Goal: Transaction & Acquisition: Purchase product/service

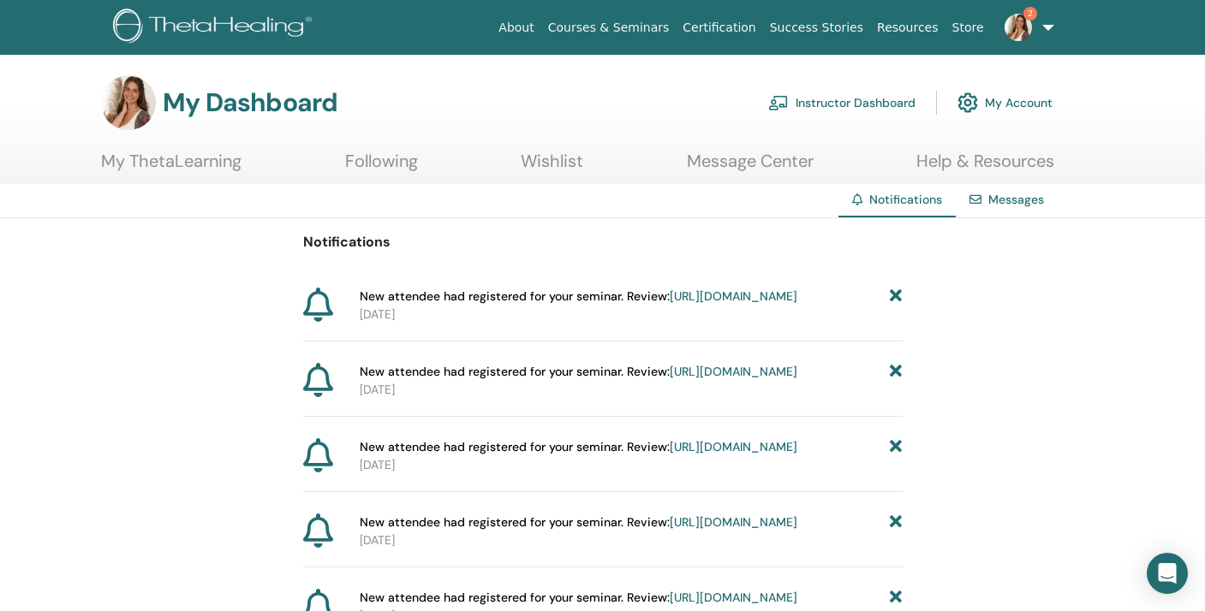
click at [846, 98] on link "Instructor Dashboard" at bounding box center [841, 103] width 147 height 38
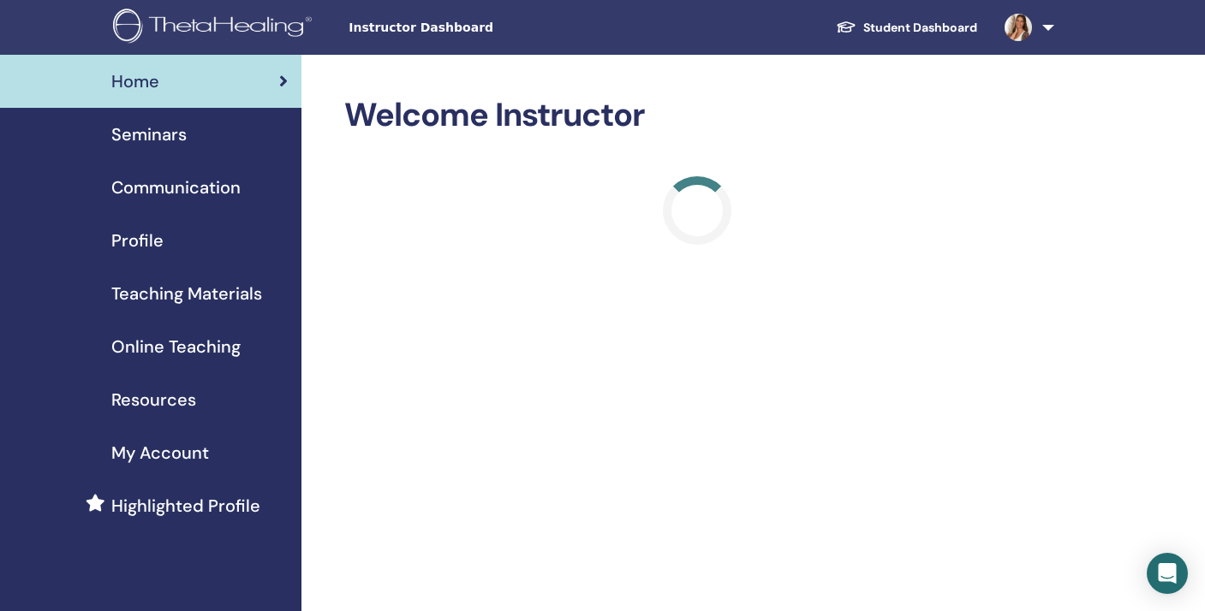
click at [152, 142] on span "Seminars" at bounding box center [148, 135] width 75 height 26
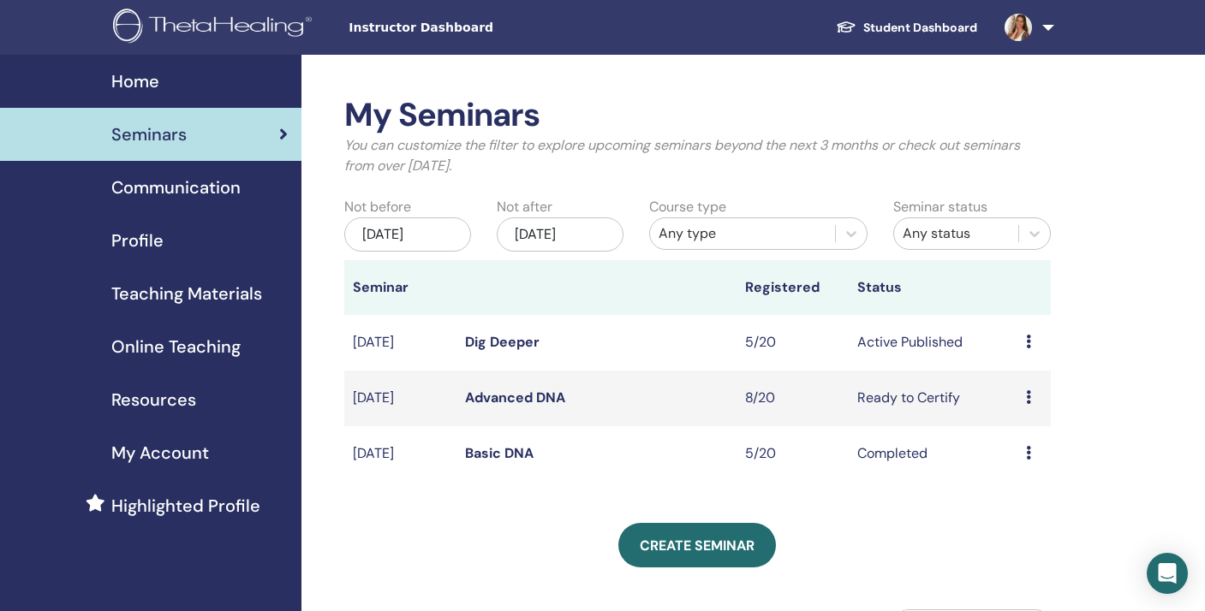
click at [504, 342] on link "Dig Deeper" at bounding box center [502, 342] width 74 height 18
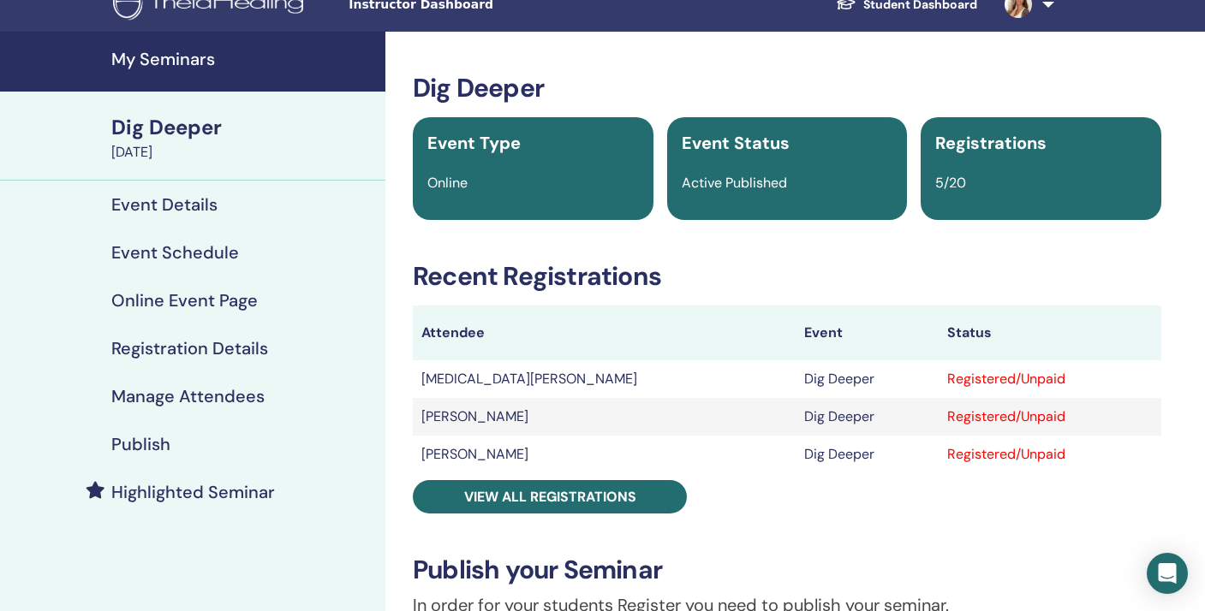
scroll to position [27, 0]
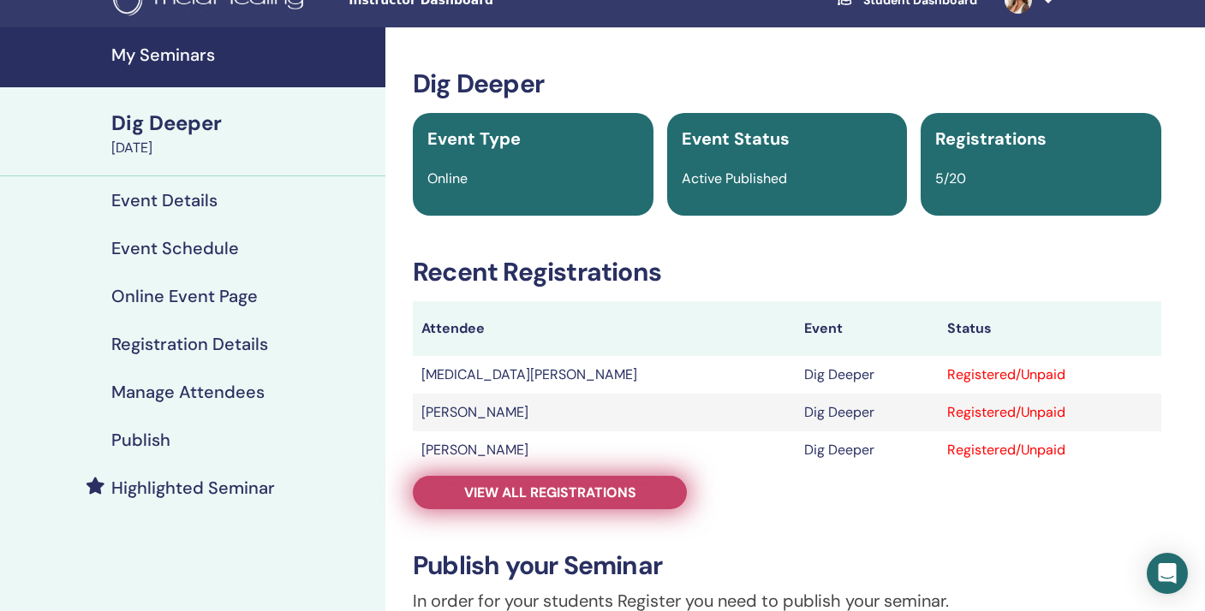
click at [607, 495] on span "View all registrations" at bounding box center [550, 493] width 172 height 18
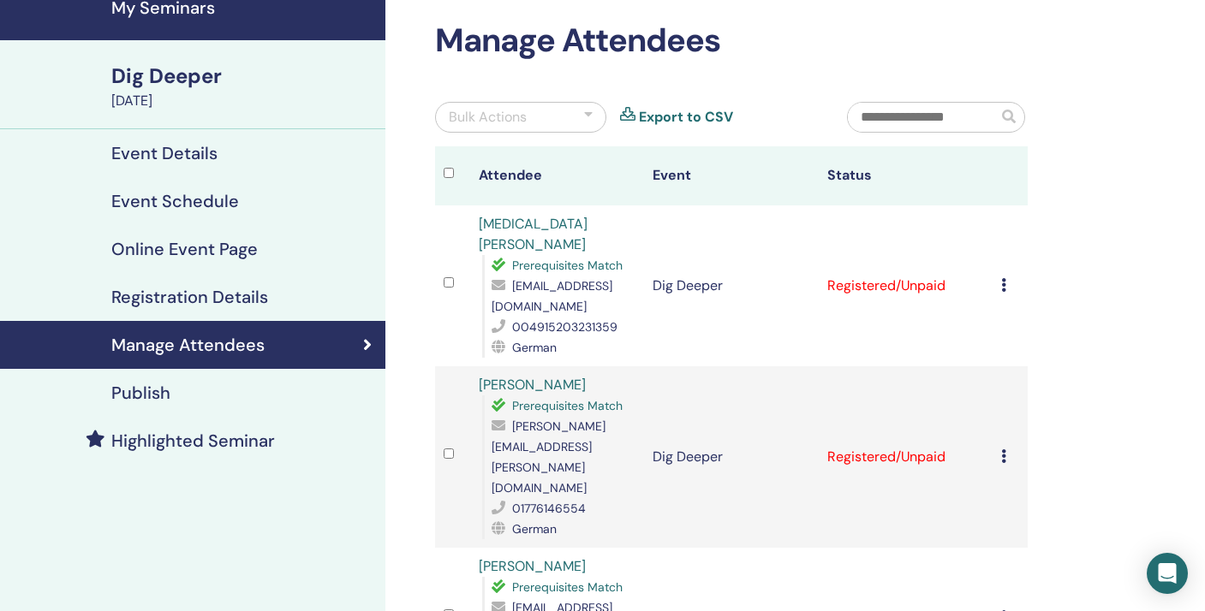
scroll to position [67, 0]
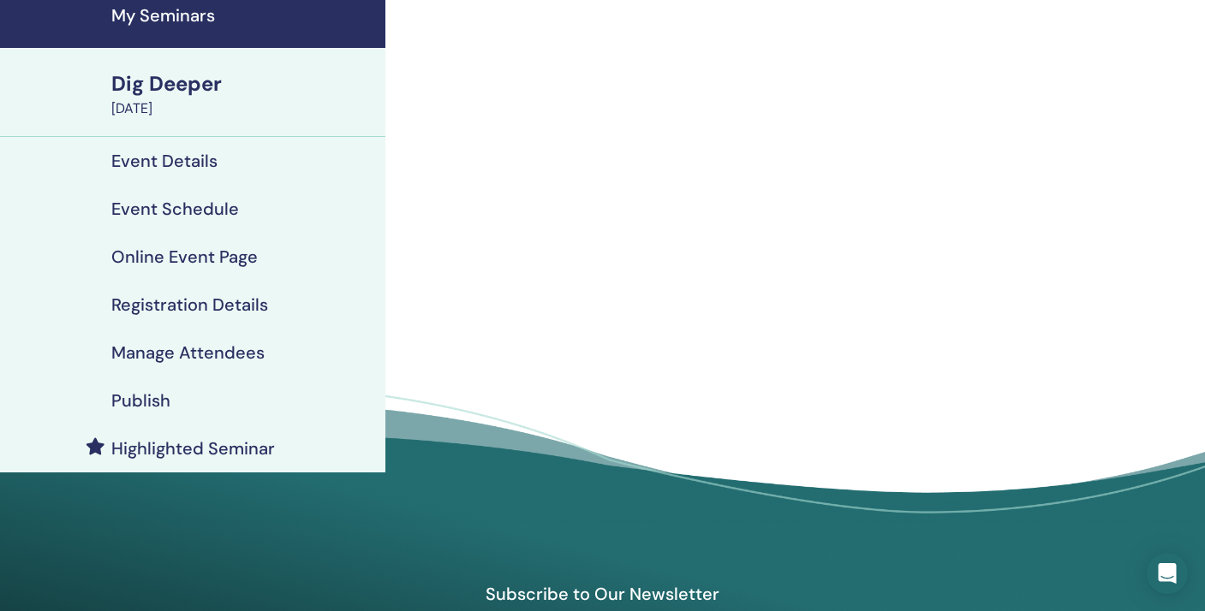
scroll to position [27, 0]
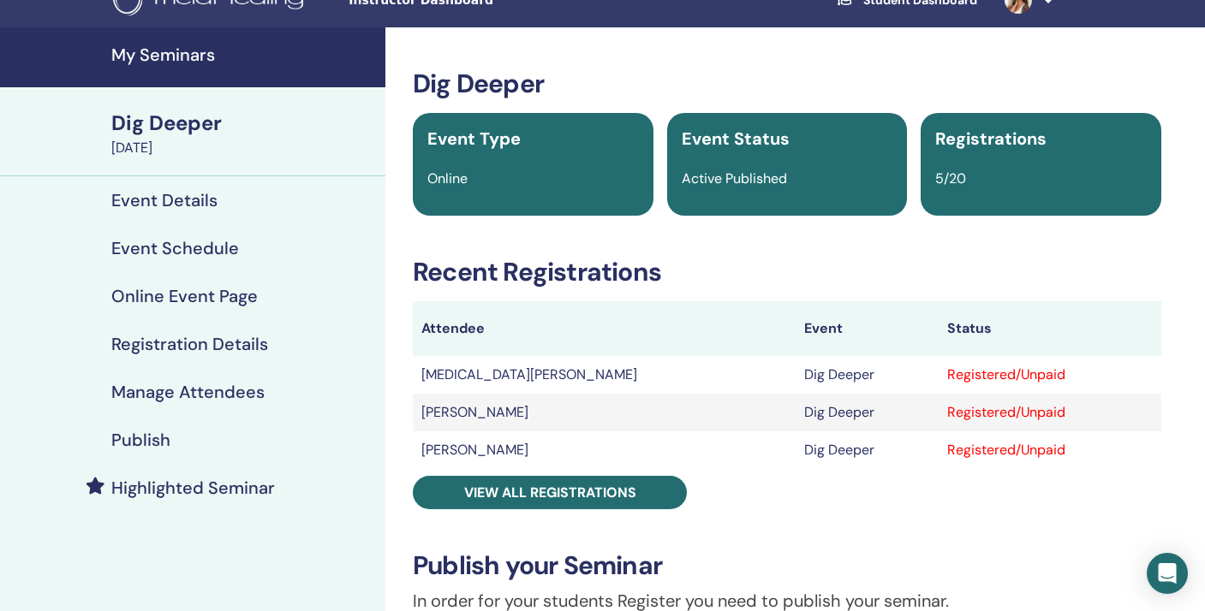
click at [188, 200] on h4 "Event Details" at bounding box center [164, 200] width 106 height 21
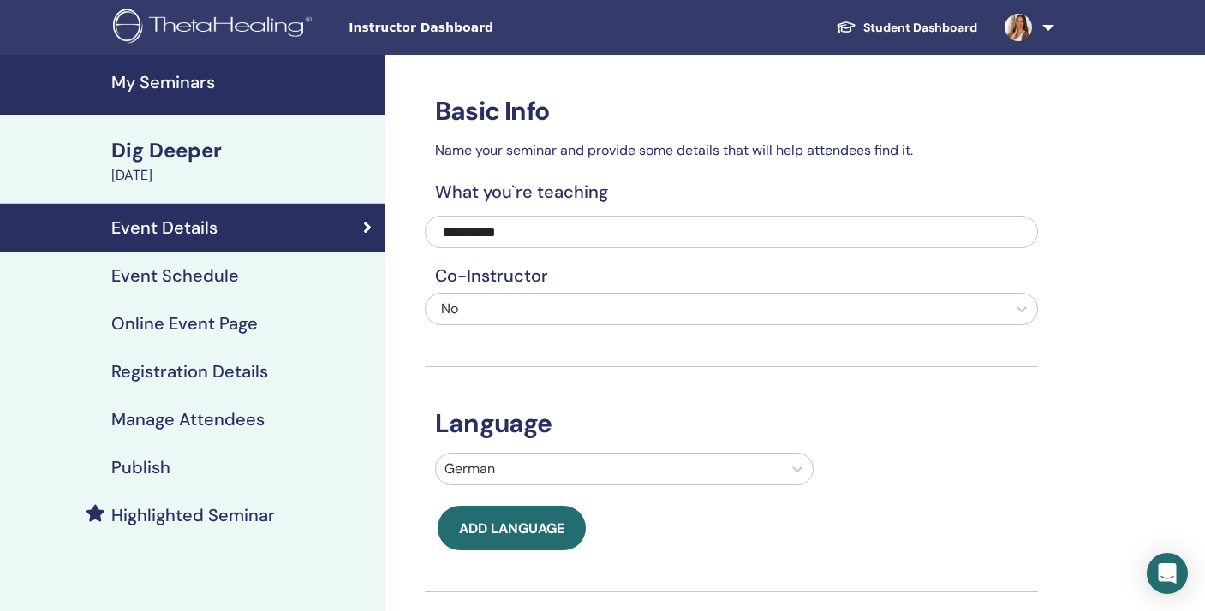
click at [422, 27] on span "Instructor Dashboard" at bounding box center [476, 28] width 257 height 18
click at [258, 15] on img at bounding box center [215, 28] width 205 height 39
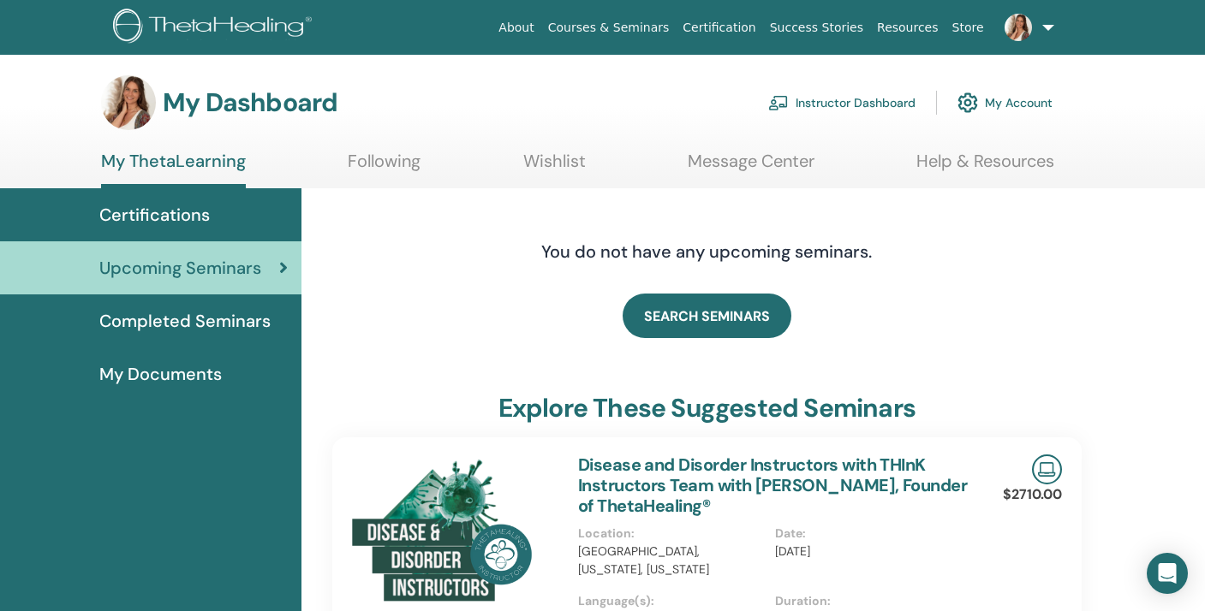
click at [810, 103] on link "Instructor Dashboard" at bounding box center [841, 103] width 147 height 38
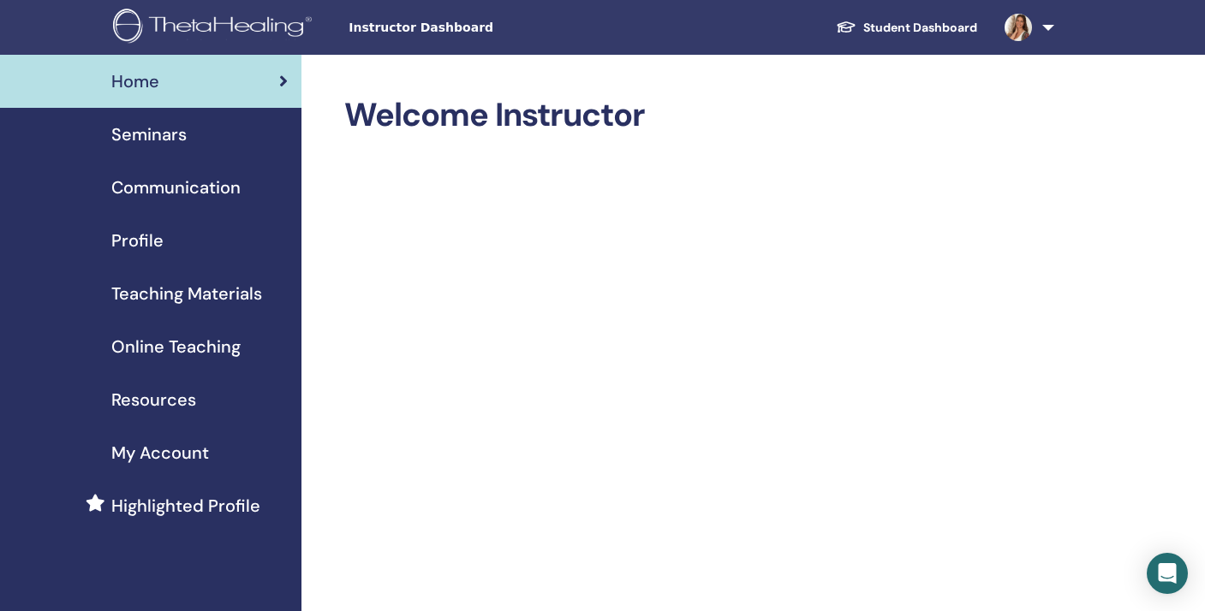
click at [151, 342] on span "Online Teaching" at bounding box center [175, 347] width 129 height 26
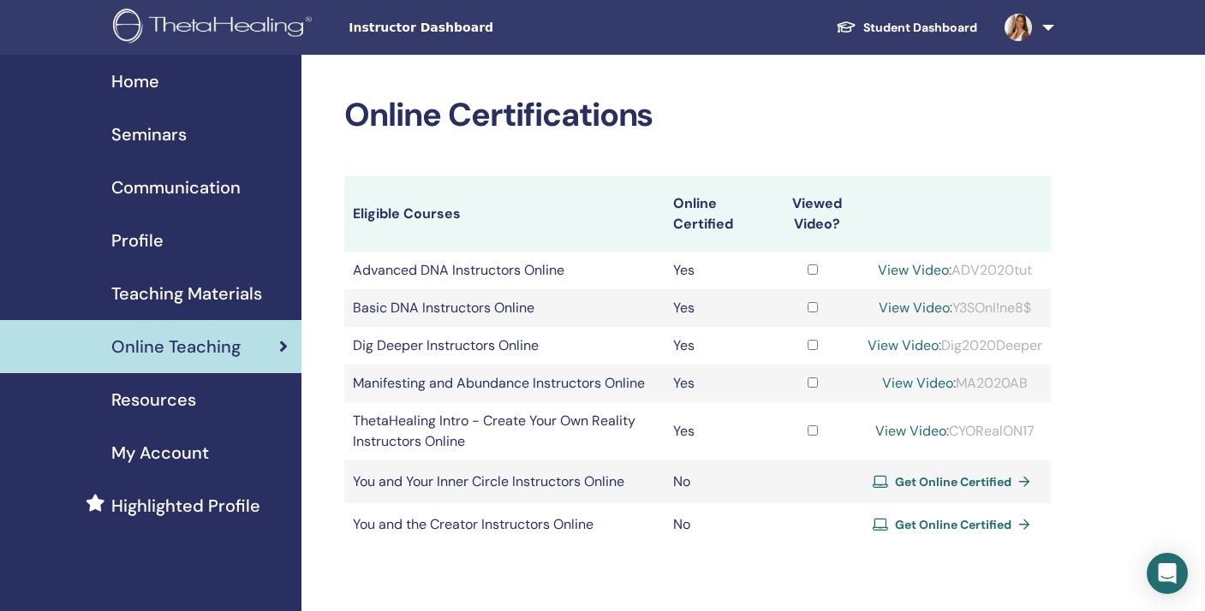
click at [152, 407] on span "Resources" at bounding box center [153, 400] width 85 height 26
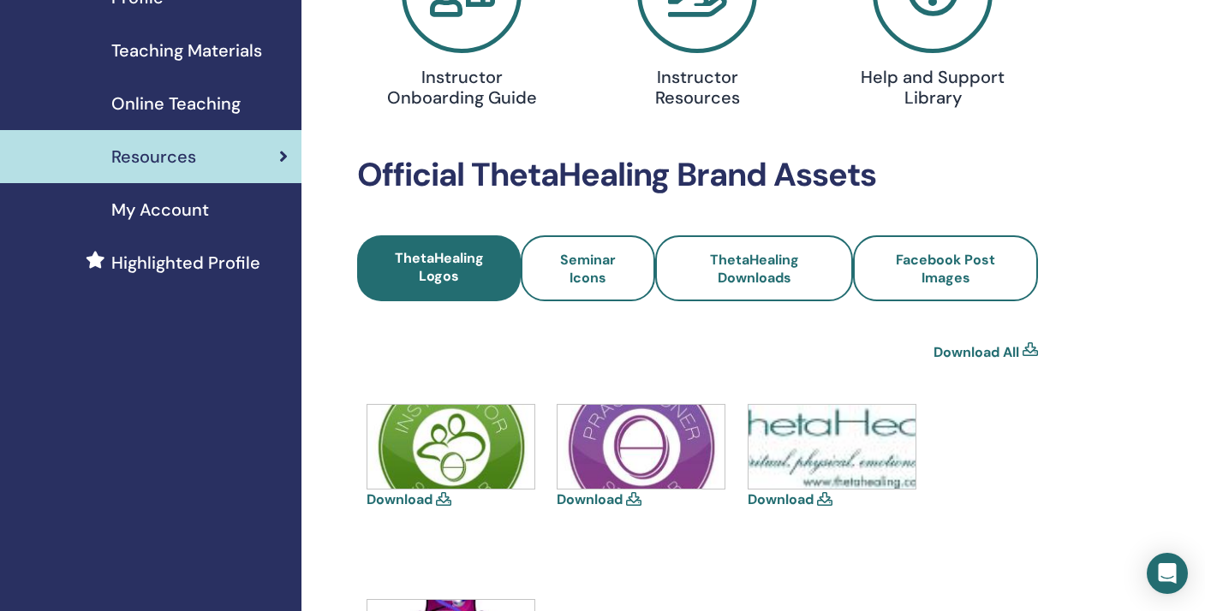
scroll to position [243, 0]
click at [229, 106] on span "Online Teaching" at bounding box center [175, 104] width 129 height 26
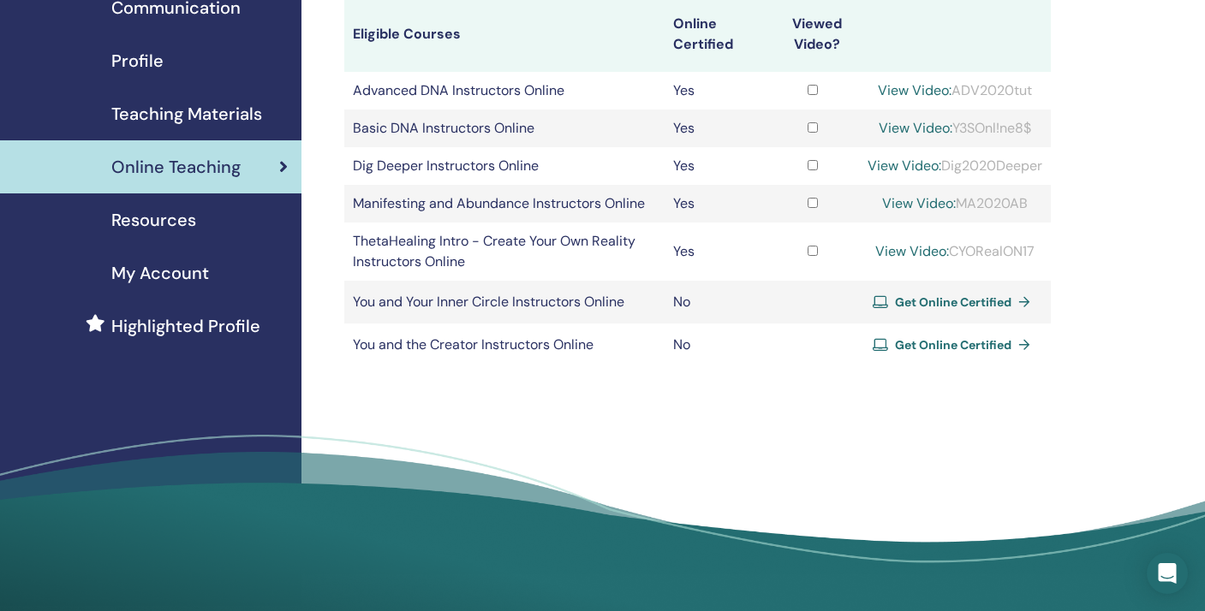
scroll to position [185, 0]
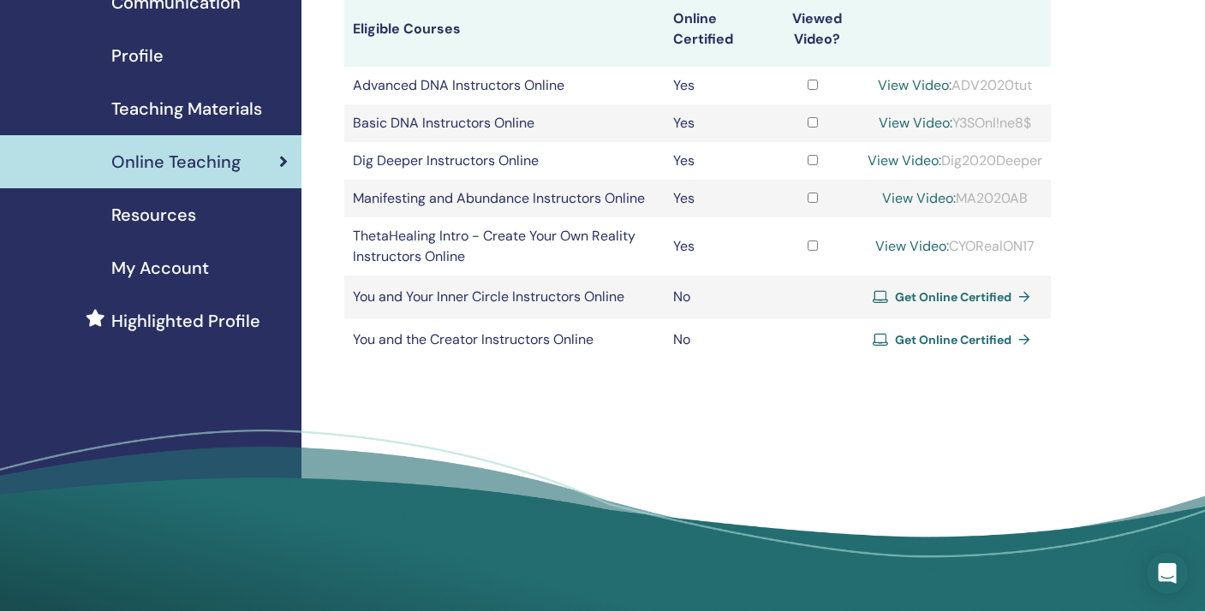
click at [951, 305] on span "Get Online Certified" at bounding box center [953, 296] width 116 height 15
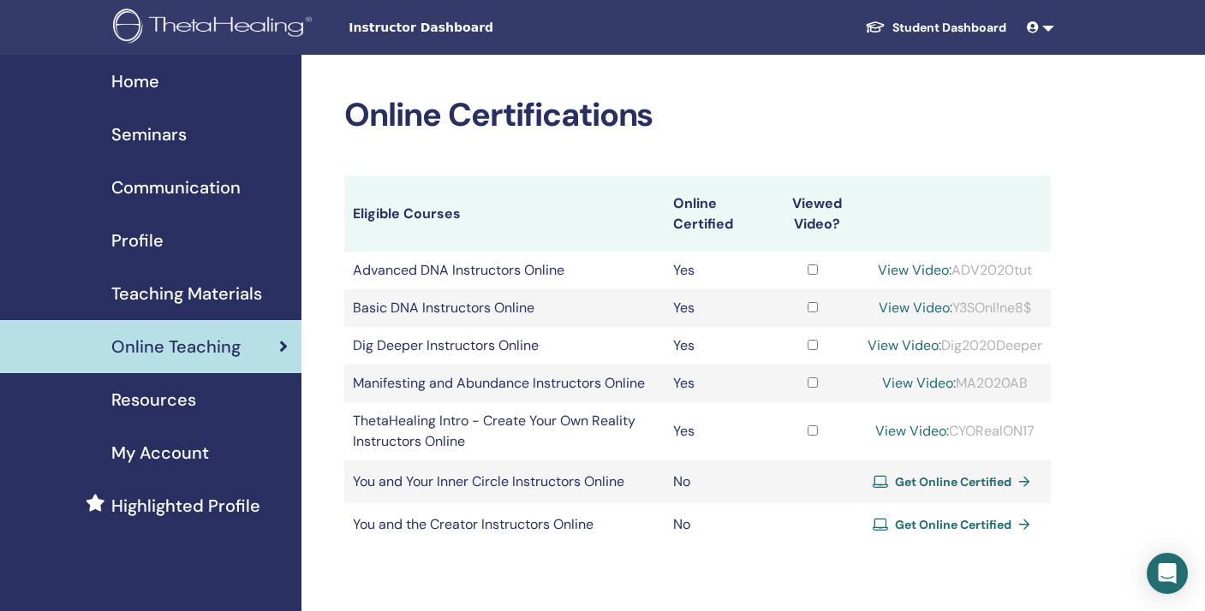
scroll to position [185, 0]
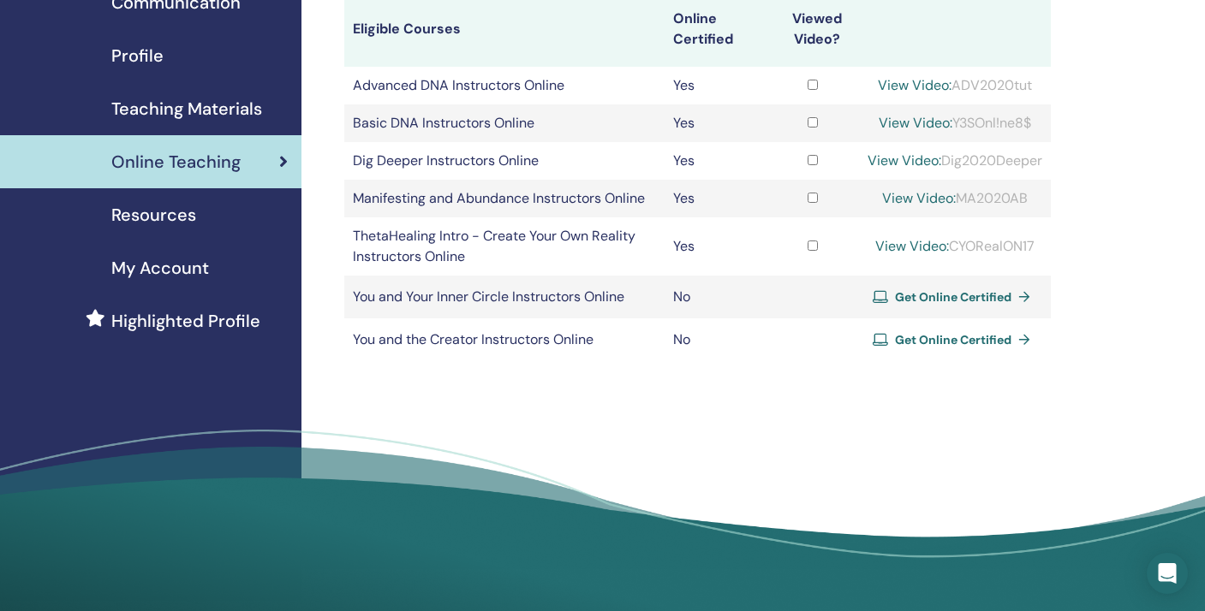
click at [188, 218] on span "Resources" at bounding box center [153, 215] width 85 height 26
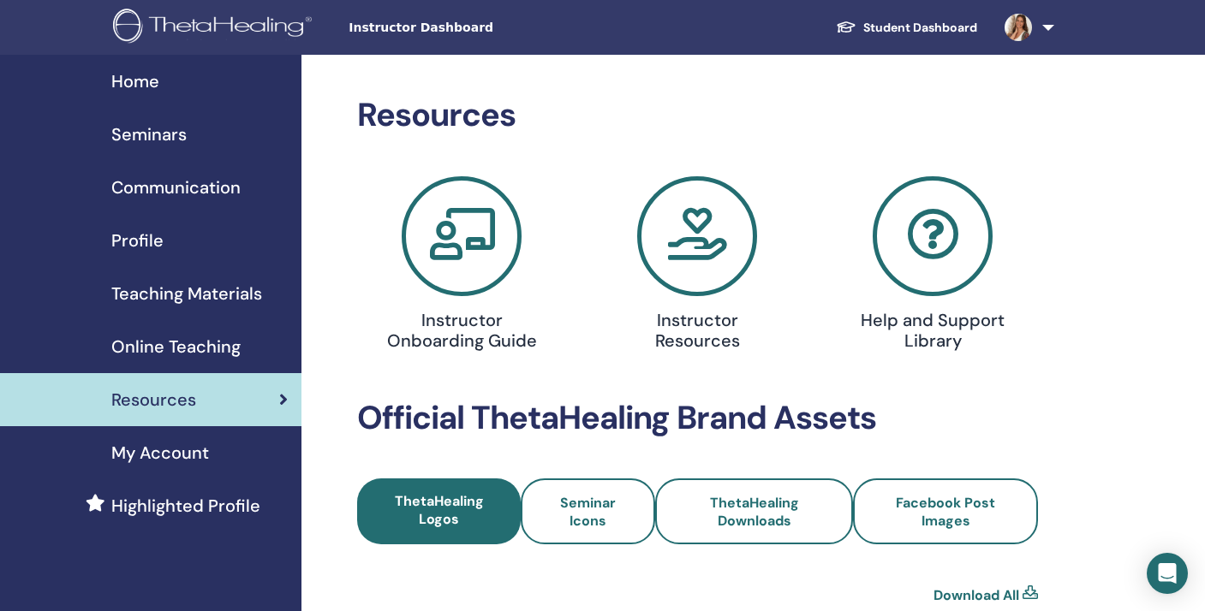
click at [682, 252] on icon at bounding box center [697, 236] width 120 height 120
